Goal: Go to known website: Access a specific website the user already knows

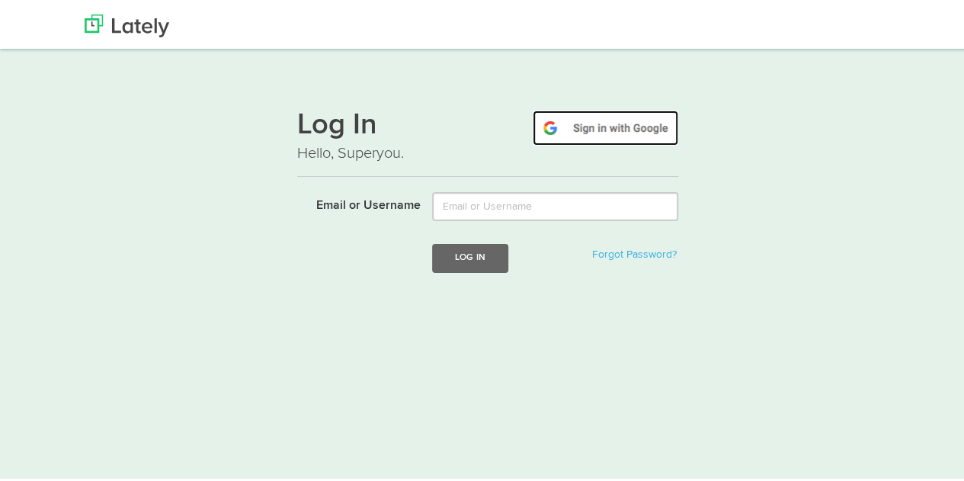
click at [610, 130] on img at bounding box center [606, 124] width 146 height 35
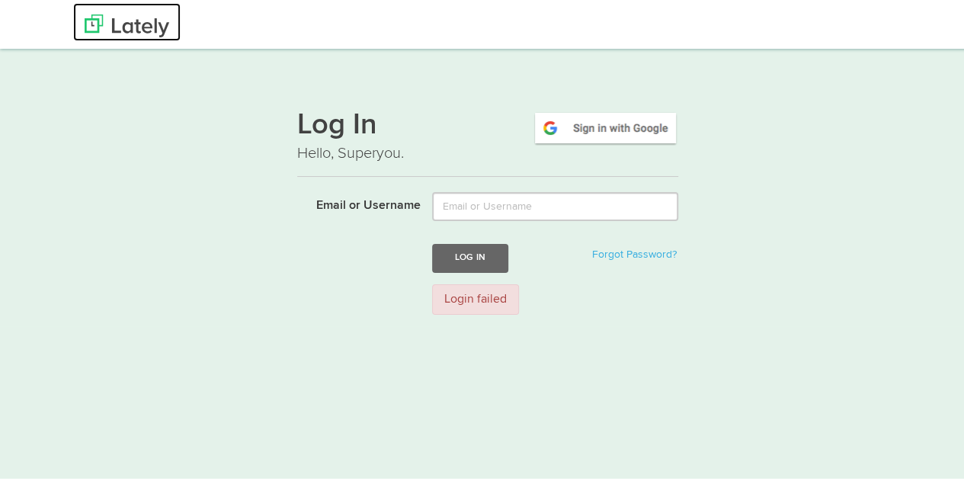
click at [143, 24] on img at bounding box center [127, 22] width 85 height 23
